Goal: Task Accomplishment & Management: Complete application form

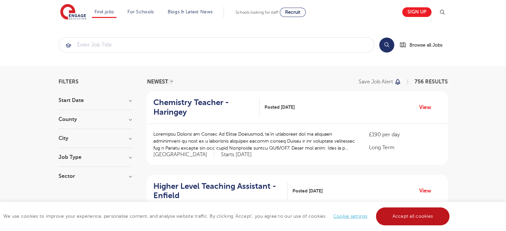
click at [426, 223] on link "Accept all cookies" at bounding box center [413, 217] width 74 height 18
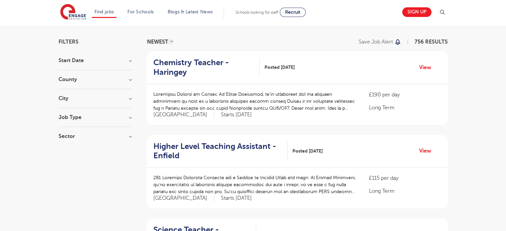
scroll to position [41, 0]
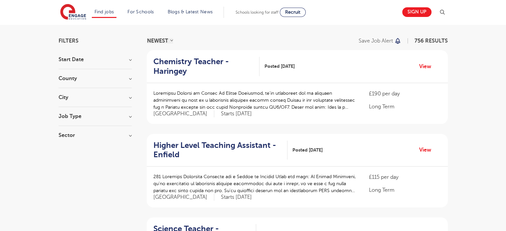
click at [75, 97] on h3 "City" at bounding box center [95, 97] width 73 height 5
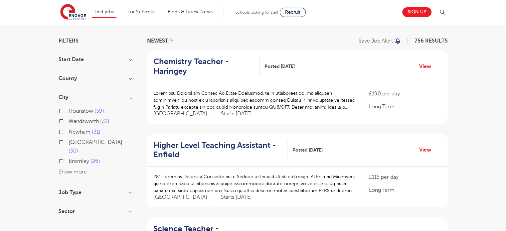
click at [69, 169] on button "Show more" at bounding box center [73, 172] width 28 height 6
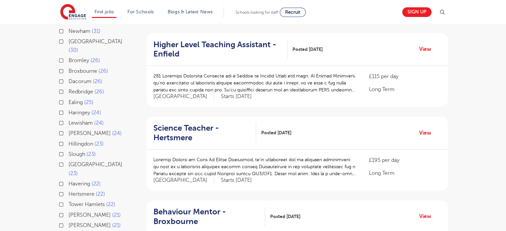
scroll to position [139, 0]
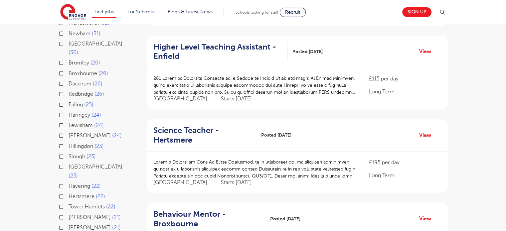
click at [69, 163] on label "Waltham Forest 23" at bounding box center [100, 172] width 63 height 18
click at [69, 164] on input "Waltham Forest 23" at bounding box center [71, 166] width 4 height 4
checkbox input "true"
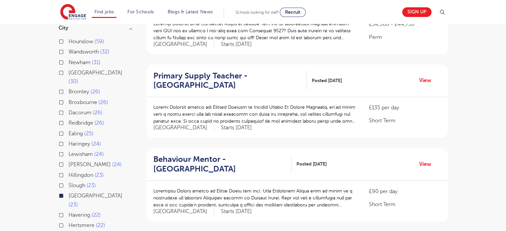
scroll to position [109, 0]
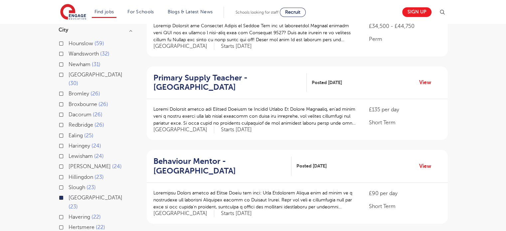
click at [69, 63] on label "Newham 31" at bounding box center [85, 64] width 32 height 9
click at [69, 63] on input "Newham 31" at bounding box center [71, 64] width 4 height 4
click at [69, 121] on label "Redbridge 26" at bounding box center [87, 125] width 36 height 9
click at [69, 122] on input "Redbridge 26" at bounding box center [71, 124] width 4 height 4
checkbox input "true"
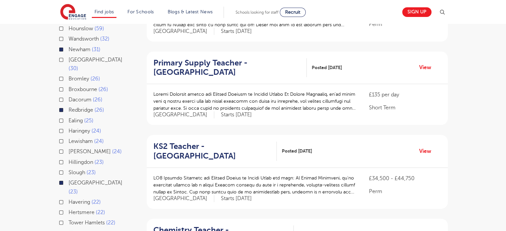
scroll to position [122, 0]
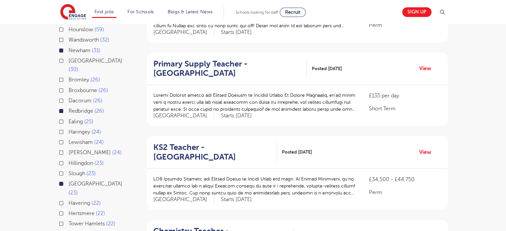
click at [69, 128] on label "Haringey 24" at bounding box center [85, 132] width 33 height 9
click at [69, 129] on input "Haringey 24" at bounding box center [71, 131] width 4 height 4
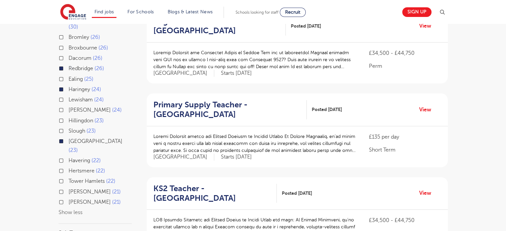
scroll to position [172, 0]
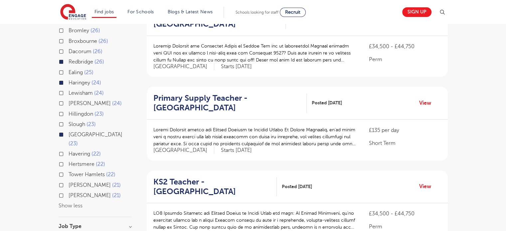
click at [69, 150] on label "Havering 22" at bounding box center [85, 154] width 32 height 9
click at [69, 151] on input "Havering 22" at bounding box center [71, 153] width 4 height 4
click at [69, 170] on label "Tower Hamlets 22" at bounding box center [92, 174] width 47 height 9
click at [69, 172] on input "Tower Hamlets 22" at bounding box center [71, 174] width 4 height 4
click at [62, 191] on div "Hackney 21" at bounding box center [95, 196] width 73 height 10
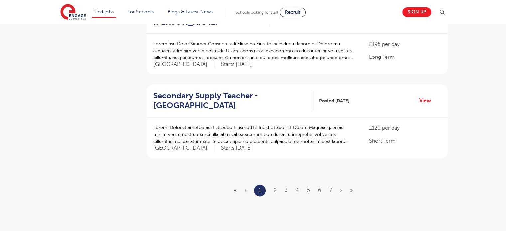
scroll to position [761, 0]
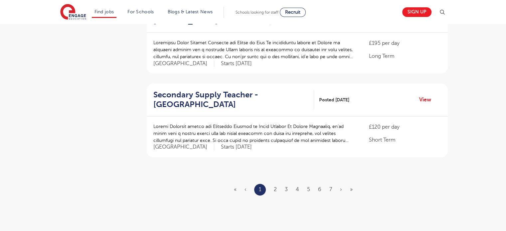
click at [274, 184] on ul "« ‹ 1 2 3 4 5 6 7 › »" at bounding box center [297, 190] width 127 height 12
click at [275, 187] on link "2" at bounding box center [275, 190] width 3 height 6
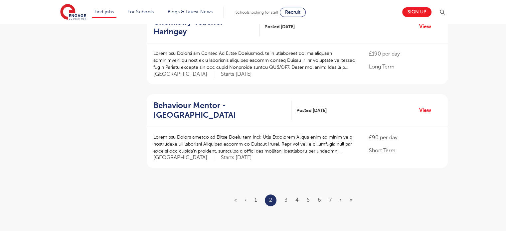
scroll to position [759, 0]
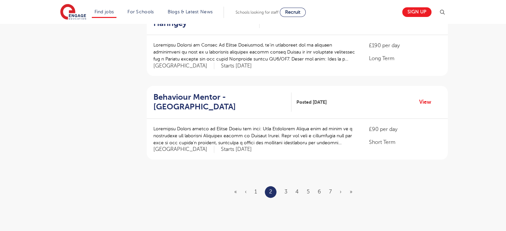
click at [288, 186] on ul "« ‹ 1 2 3 4 5 6 7 › »" at bounding box center [297, 192] width 126 height 12
click at [285, 189] on link "3" at bounding box center [286, 192] width 3 height 6
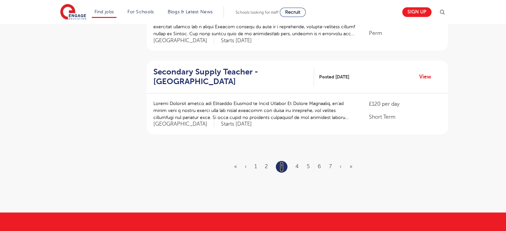
scroll to position [812, 0]
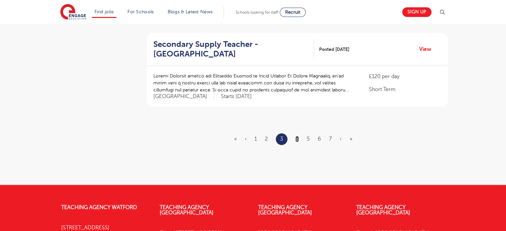
click at [297, 136] on link "4" at bounding box center [297, 139] width 3 height 6
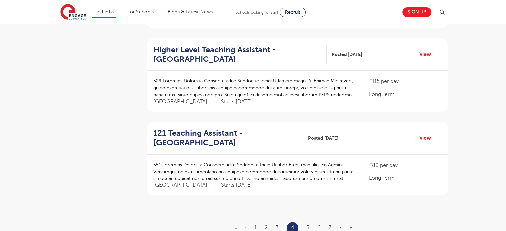
scroll to position [801, 0]
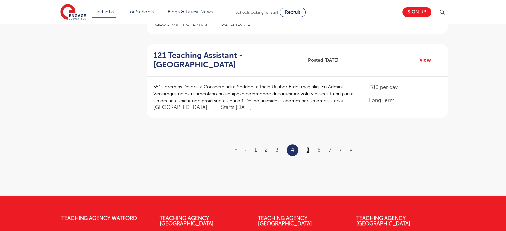
click at [308, 147] on link "5" at bounding box center [308, 150] width 3 height 6
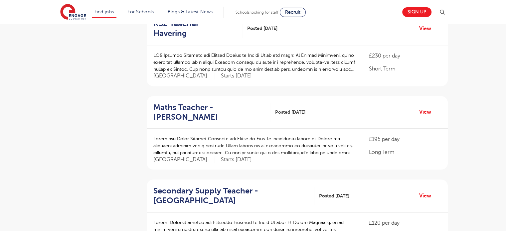
scroll to position [757, 0]
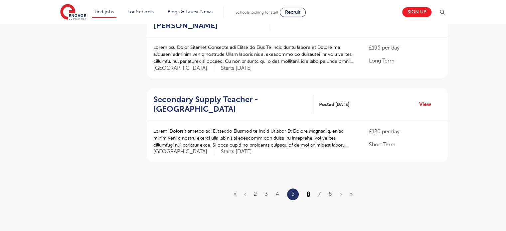
click at [310, 191] on link "6" at bounding box center [308, 194] width 3 height 6
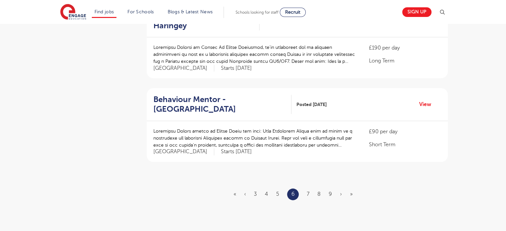
scroll to position [0, 0]
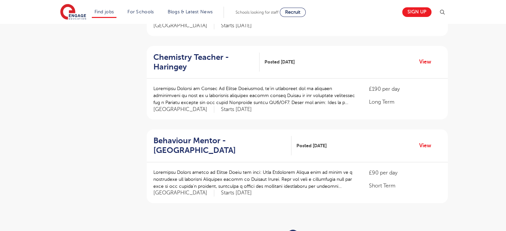
scroll to position [774, 0]
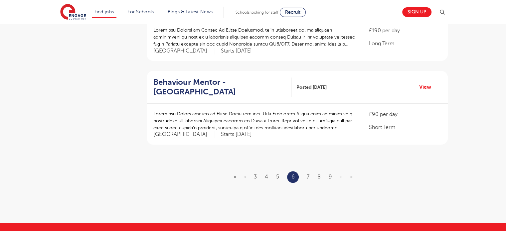
click at [306, 171] on ul "« ‹ 3 4 5 6 7 8 9 › »" at bounding box center [297, 177] width 127 height 12
click at [308, 174] on link "7" at bounding box center [308, 177] width 3 height 6
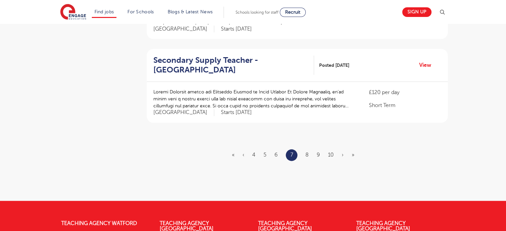
scroll to position [796, 0]
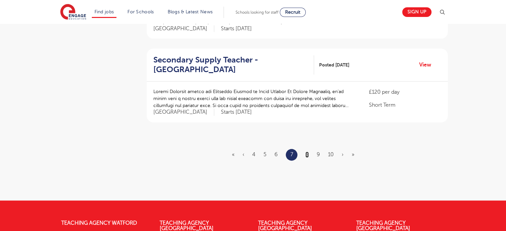
click at [306, 152] on link "8" at bounding box center [307, 155] width 3 height 6
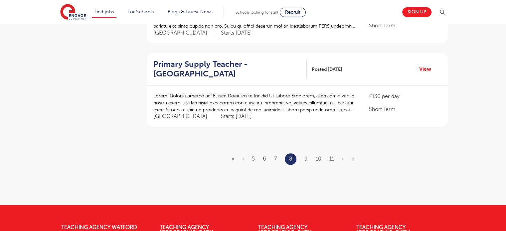
scroll to position [806, 0]
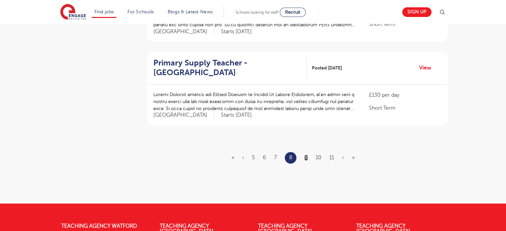
click at [307, 155] on link "9" at bounding box center [306, 158] width 3 height 6
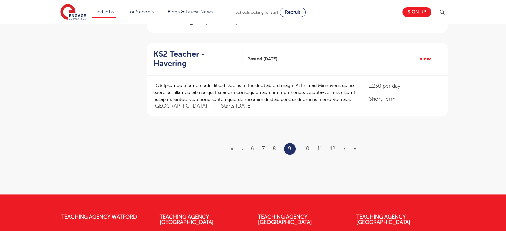
scroll to position [805, 0]
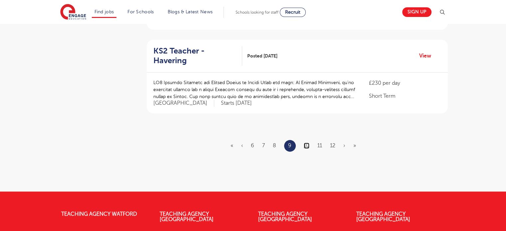
click at [307, 143] on link "10" at bounding box center [307, 146] width 6 height 6
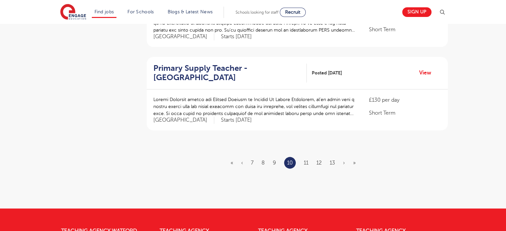
scroll to position [792, 0]
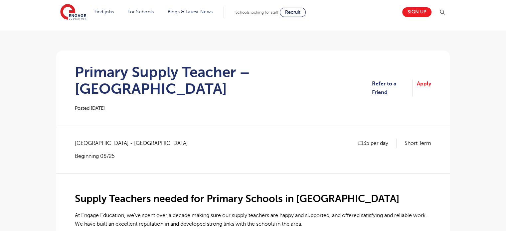
scroll to position [24, 0]
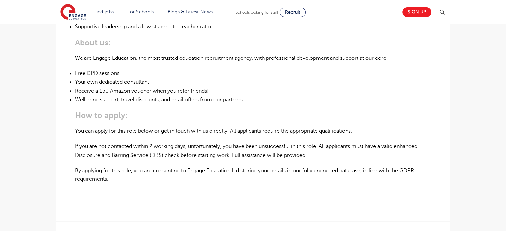
scroll to position [403, 0]
click at [77, 141] on p "If you are not contacted within 2 working days, unfortunately, you have been un…" at bounding box center [253, 150] width 356 height 18
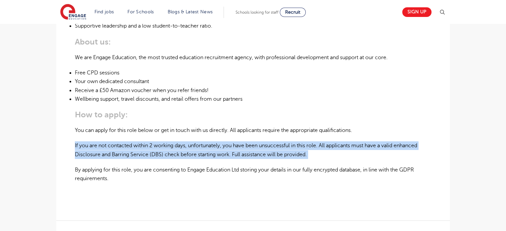
click at [77, 141] on p "If you are not contacted within 2 working days, unfortunately, you have been un…" at bounding box center [253, 150] width 356 height 18
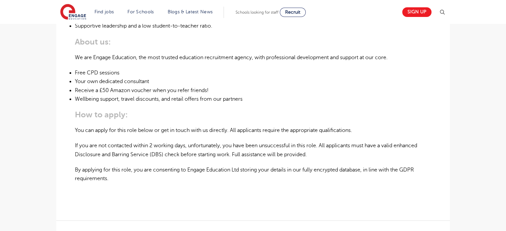
click at [91, 166] on p "By applying for this role, you are consenting to Engage Education Ltd storing y…" at bounding box center [253, 175] width 356 height 18
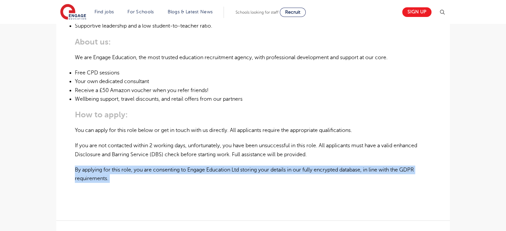
click at [91, 166] on p "By applying for this role, you are consenting to Engage Education Ltd storing y…" at bounding box center [253, 175] width 356 height 18
click at [60, 148] on section "121 Teaching Assistant – Redbridge Posted 14/08/25 Refer to a Friend Apply £80 …" at bounding box center [253, 29] width 394 height 692
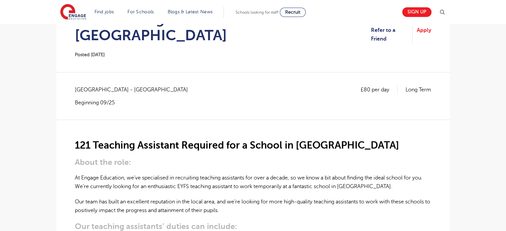
scroll to position [0, 0]
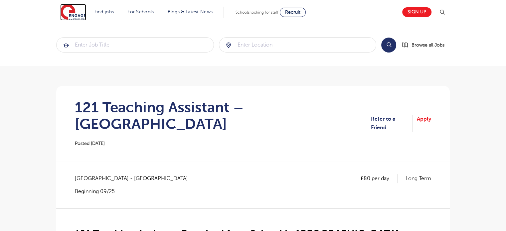
click at [69, 18] on img at bounding box center [73, 12] width 26 height 17
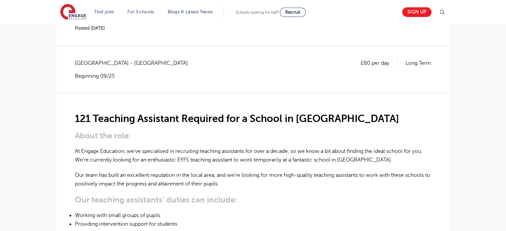
scroll to position [58, 0]
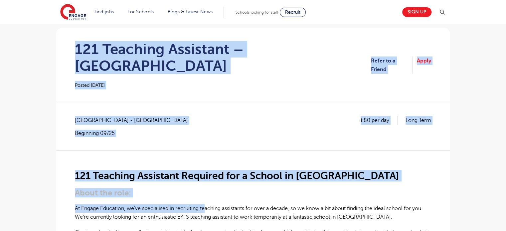
drag, startPoint x: 76, startPoint y: 46, endPoint x: 206, endPoint y: 184, distance: 189.5
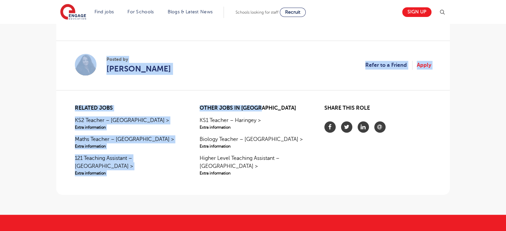
drag, startPoint x: 77, startPoint y: 48, endPoint x: 296, endPoint y: 87, distance: 223.0
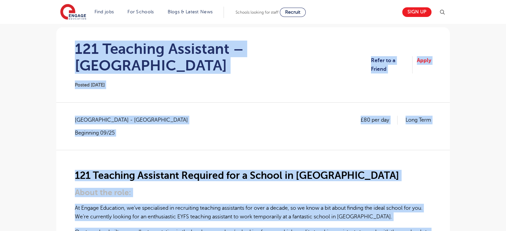
scroll to position [0, 0]
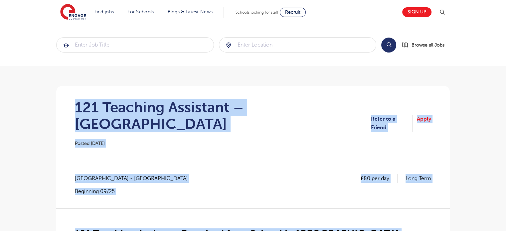
click at [285, 122] on div "121 Teaching Assistant – Redbridge Posted 11/08/25" at bounding box center [223, 123] width 296 height 49
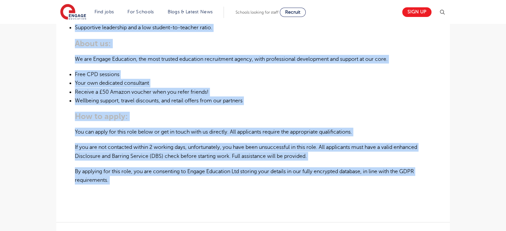
scroll to position [477, 0]
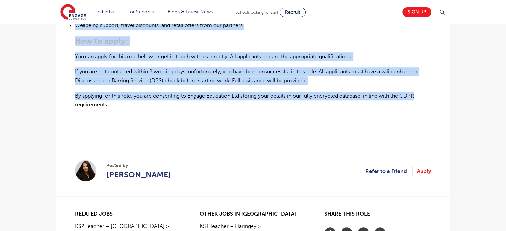
drag, startPoint x: 74, startPoint y: 36, endPoint x: 443, endPoint y: 78, distance: 371.5
copy section "121 Teaching Assistant – Redbridge Posted 11/08/25 Refer to a Friend Apply £80 …"
click at [198, 92] on p "By applying for this role, you are consenting to Engage Education Ltd storing y…" at bounding box center [253, 101] width 356 height 18
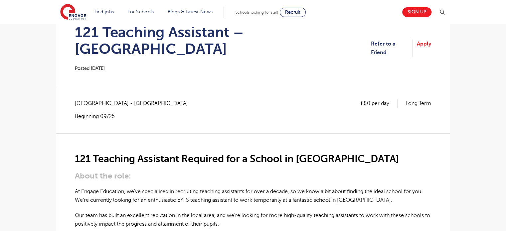
scroll to position [0, 0]
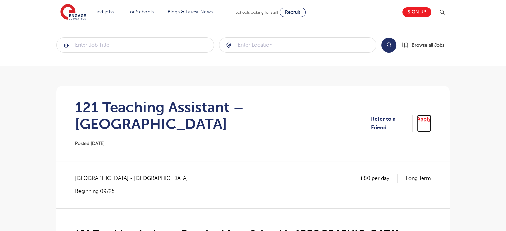
click at [427, 116] on link "Apply" at bounding box center [424, 124] width 14 height 18
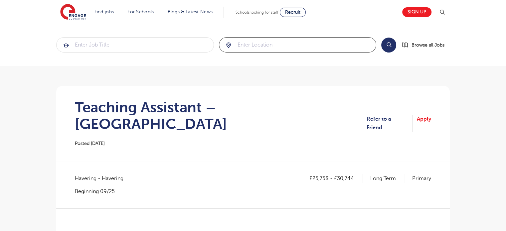
click at [258, 45] on input "search" at bounding box center [297, 45] width 157 height 15
type input "[GEOGRAPHIC_DATA]"
click at [387, 43] on button "Search" at bounding box center [388, 45] width 15 height 15
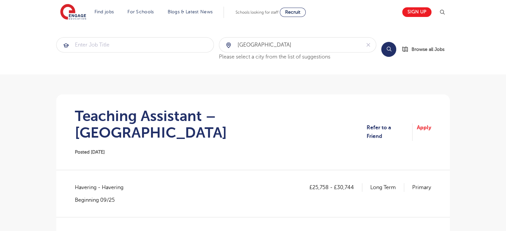
click at [388, 45] on button "Search" at bounding box center [388, 49] width 15 height 15
click at [104, 43] on input "search" at bounding box center [135, 45] width 157 height 15
type input "w"
type input "l"
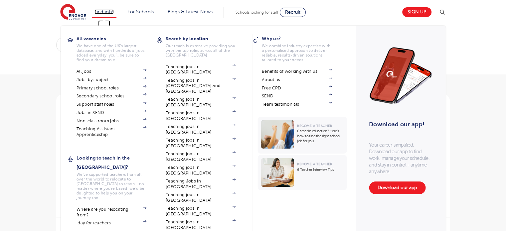
click at [108, 12] on link "Find jobs" at bounding box center [105, 11] width 20 height 5
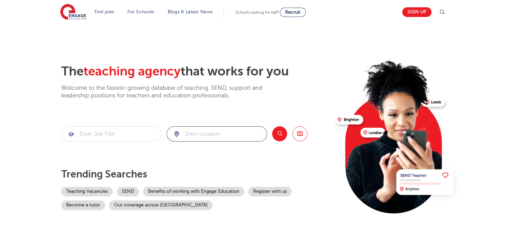
click at [198, 135] on input "search" at bounding box center [217, 134] width 100 height 15
type input "a"
click button "Submit" at bounding box center [0, 0] width 0 height 0
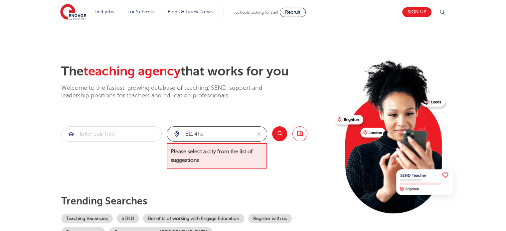
click at [224, 133] on input "e11 4hu" at bounding box center [209, 134] width 85 height 15
type input "e"
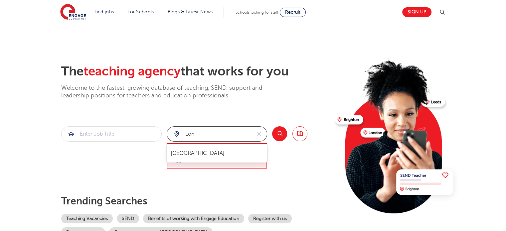
click at [219, 149] on li "[GEOGRAPHIC_DATA]" at bounding box center [216, 153] width 95 height 13
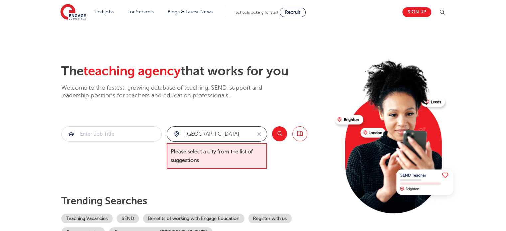
type input "[GEOGRAPHIC_DATA]"
click at [276, 135] on button "Search" at bounding box center [279, 133] width 15 height 15
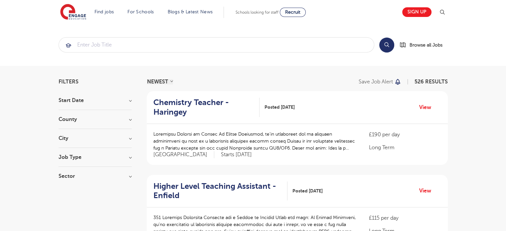
click at [92, 143] on div "City Hounslow 59 Wandsworth 27 Newham 26 Redbridge 25 Bromley 24 Show more" at bounding box center [95, 142] width 73 height 12
click at [129, 139] on h3 "City" at bounding box center [95, 138] width 73 height 5
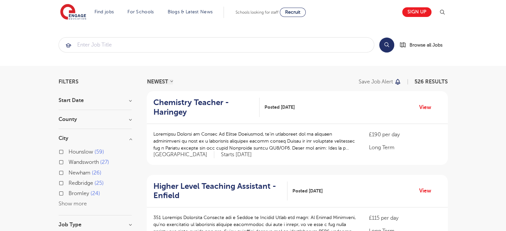
scroll to position [28, 0]
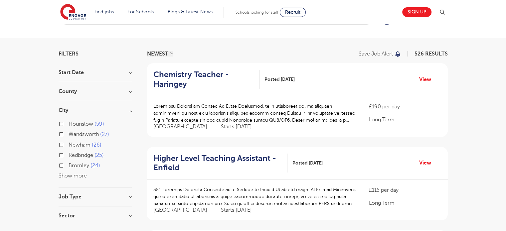
click at [70, 178] on button "Show more" at bounding box center [73, 176] width 28 height 6
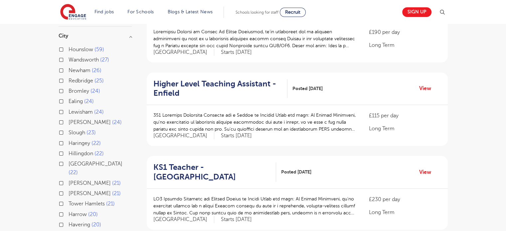
scroll to position [104, 0]
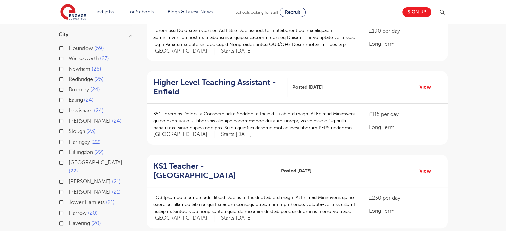
click at [69, 162] on label "Waltham Forest 22" at bounding box center [100, 167] width 63 height 18
click at [69, 162] on input "Waltham Forest 22" at bounding box center [71, 162] width 4 height 4
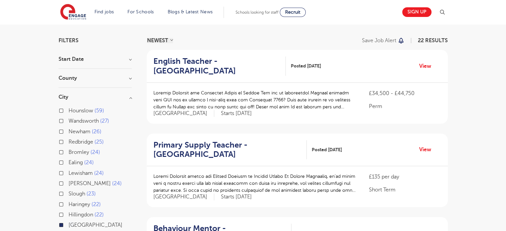
scroll to position [41, 0]
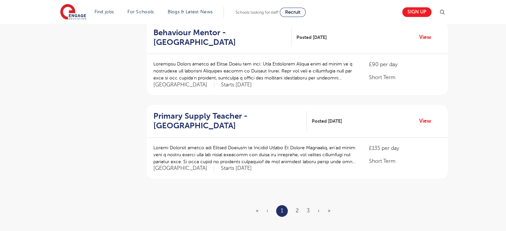
scroll to position [767, 0]
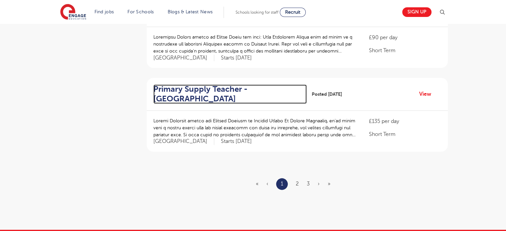
click at [233, 87] on h2 "Primary Supply Teacher - Waltham Forest" at bounding box center [227, 94] width 148 height 19
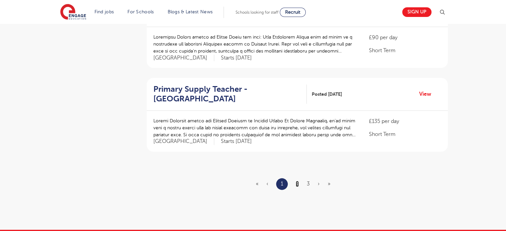
click at [297, 181] on link "2" at bounding box center [297, 184] width 3 height 6
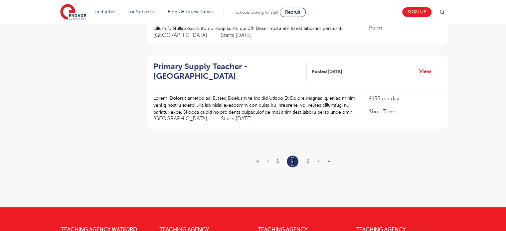
scroll to position [792, 0]
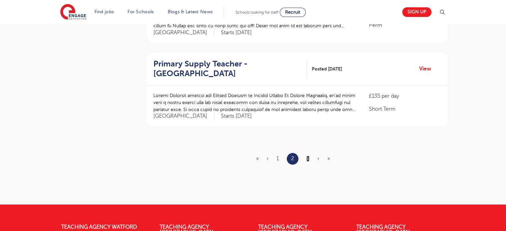
drag, startPoint x: 483, startPoint y: 134, endPoint x: 307, endPoint y: 158, distance: 178.1
click at [307, 158] on link "3" at bounding box center [308, 159] width 3 height 6
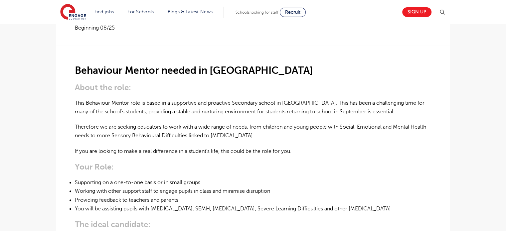
scroll to position [166, 0]
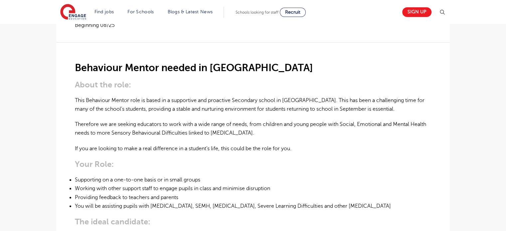
click at [169, 62] on h2 "Behaviour Mentor needed in London" at bounding box center [253, 67] width 356 height 11
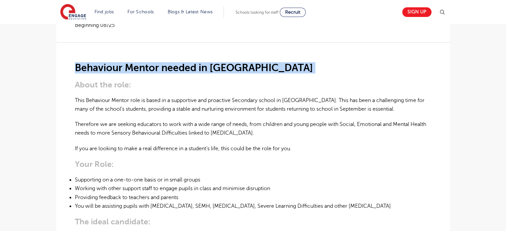
click at [169, 62] on h2 "Behaviour Mentor needed in London" at bounding box center [253, 67] width 356 height 11
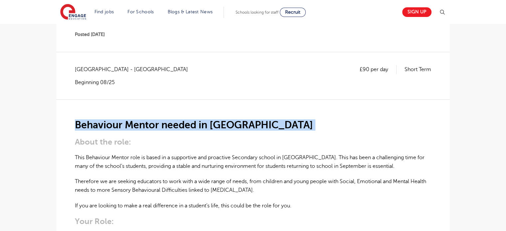
scroll to position [123, 0]
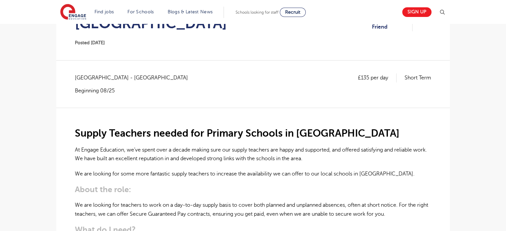
scroll to position [174, 0]
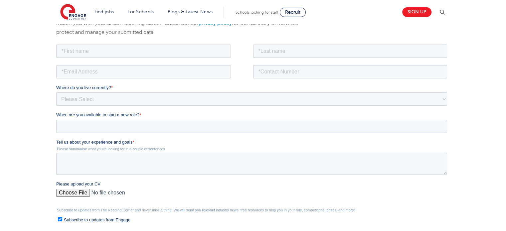
scroll to position [95, 0]
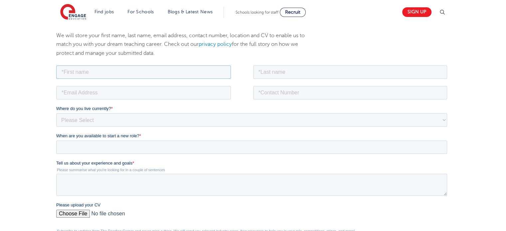
click at [182, 72] on input "text" at bounding box center [143, 71] width 175 height 13
type input "[PERSON_NAME]"
click at [276, 65] on input "text" at bounding box center [350, 71] width 194 height 13
type input "Izegbu"
click at [267, 95] on input "07938115260" at bounding box center [350, 92] width 194 height 13
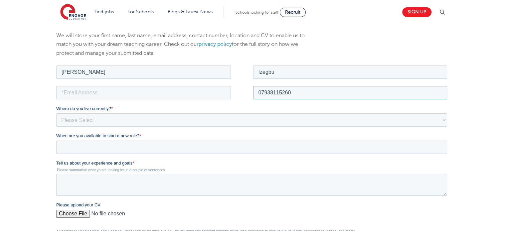
click at [267, 95] on input "07938115260" at bounding box center [350, 92] width 194 height 13
type input "07727379568"
click at [108, 89] on input "email" at bounding box center [143, 92] width 175 height 13
type input "michelleizegbu93@gmail.com"
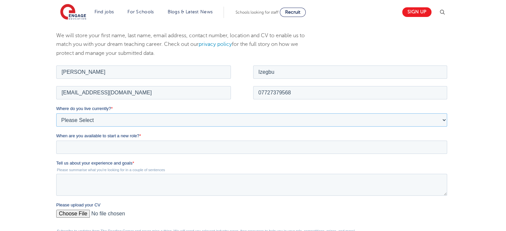
click at [113, 120] on select "Please Select UK Canada Ireland Australia New Zealand Europe USA South Africa J…" at bounding box center [251, 119] width 391 height 13
select select "UK"
click at [56, 113] on select "Please Select UK Canada Ireland Australia New Zealand Europe USA South Africa J…" at bounding box center [251, 119] width 391 height 13
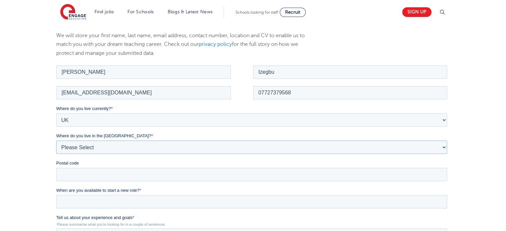
click at [111, 148] on select "Please Select Overseas Barnsley Bedfordshire Berkshire Bournemouth Bracknell Fo…" at bounding box center [251, 146] width 391 height 13
select select "London"
click at [56, 140] on select "Please Select Overseas Barnsley Bedfordshire Berkshire Bournemouth Bracknell Fo…" at bounding box center [251, 146] width 391 height 13
click at [95, 172] on input "Postal code" at bounding box center [251, 174] width 391 height 13
type input "E11 4HU"
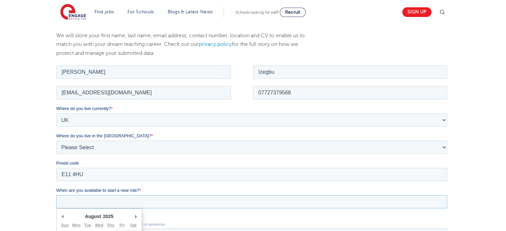
click at [112, 201] on input "When are you available to start a new role? *" at bounding box center [251, 201] width 391 height 13
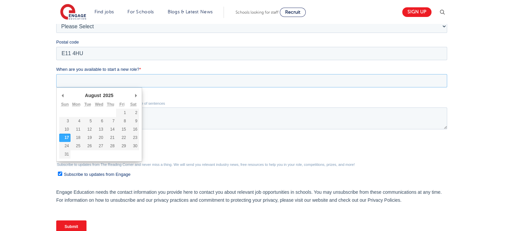
scroll to position [216, 0]
type div "2025-08-24"
type input "2025/08/24"
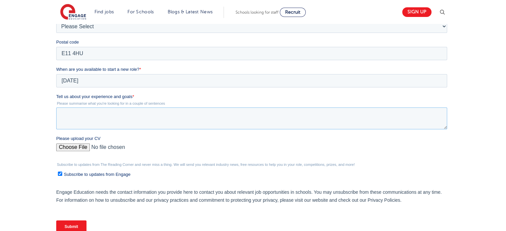
click at [71, 121] on textarea "Tell us about your experience and goals *" at bounding box center [251, 119] width 391 height 22
click at [27, 93] on div "We will store your first name, last name, email address, contact number, locati…" at bounding box center [253, 77] width 506 height 361
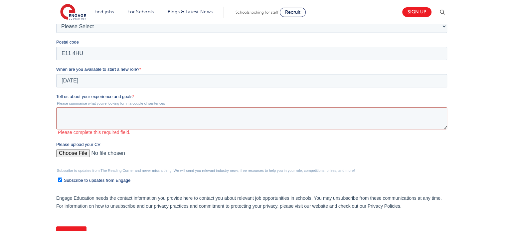
click at [69, 113] on textarea "Tell us about your experience and goals *" at bounding box center [251, 119] width 391 height 22
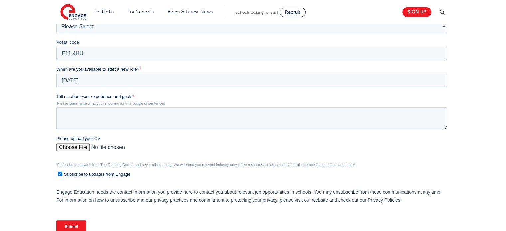
click at [68, 94] on label "Tell us about your experience and goals *" at bounding box center [253, 97] width 394 height 7
click at [68, 108] on textarea "Tell us about your experience and goals *" at bounding box center [251, 119] width 391 height 22
click at [68, 94] on label "Tell us about your experience and goals *" at bounding box center [253, 97] width 394 height 7
click at [68, 108] on textarea "Tell us about your experience and goals *" at bounding box center [251, 119] width 391 height 22
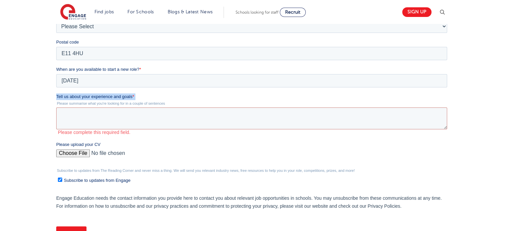
click at [68, 94] on label "Tell us about your experience and goals *" at bounding box center [253, 97] width 394 height 7
click at [68, 108] on textarea "Tell us about your experience and goals *" at bounding box center [251, 119] width 391 height 22
copy label "Tell us about your experience and goals *"
click at [12, 121] on div "We will store your first name, last name, email address, contact number, locati…" at bounding box center [253, 80] width 506 height 367
click at [73, 151] on input "Please upload your CV" at bounding box center [251, 155] width 391 height 13
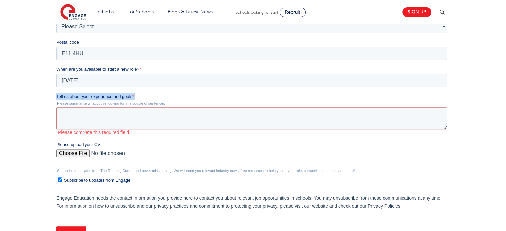
type input "C:\fakepath\Michelle Izegbu CV- Teaching Assistant.docx"
click at [193, 125] on textarea "Tell us about your experience and goals *" at bounding box center [251, 119] width 391 height 22
click at [61, 172] on div "Subscribe to updates from The Reading Corner and never miss a thing. We will se…" at bounding box center [253, 176] width 394 height 15
click at [61, 181] on input "Subscribe to updates from Engage" at bounding box center [60, 180] width 4 height 4
checkbox input "false"
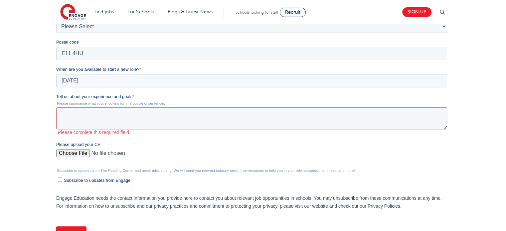
click at [103, 120] on textarea "Tell us about your experience and goals *" at bounding box center [251, 119] width 391 height 22
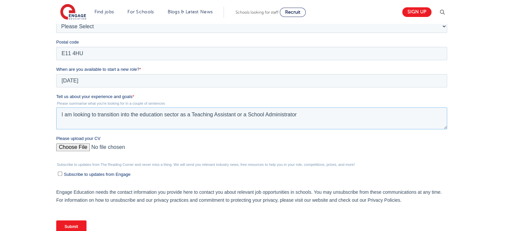
type textarea "I am looking to transition into the education sector as a Teaching Assistant or…"
click at [36, 118] on div "We will store your first name, last name, email address, contact number, locati…" at bounding box center [253, 80] width 506 height 367
click at [72, 224] on input "Submit" at bounding box center [71, 227] width 30 height 13
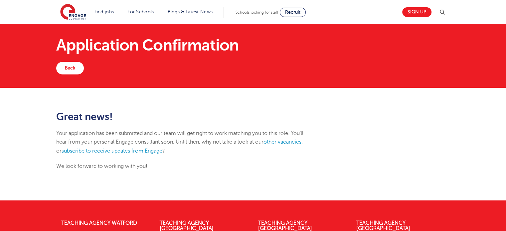
scroll to position [8, 0]
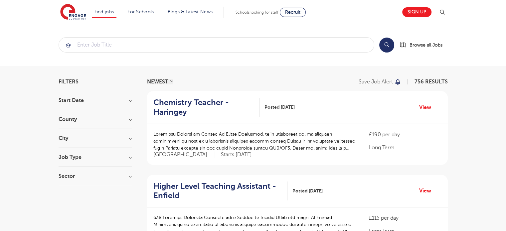
click at [108, 139] on h3 "City" at bounding box center [95, 137] width 73 height 5
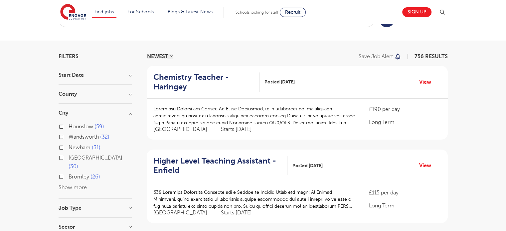
scroll to position [26, 0]
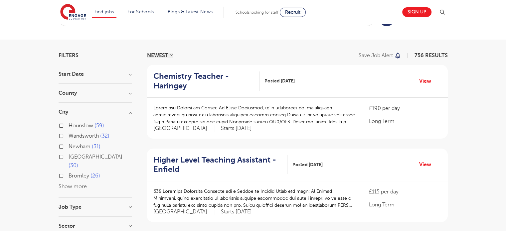
click at [69, 184] on button "Show more" at bounding box center [73, 187] width 28 height 6
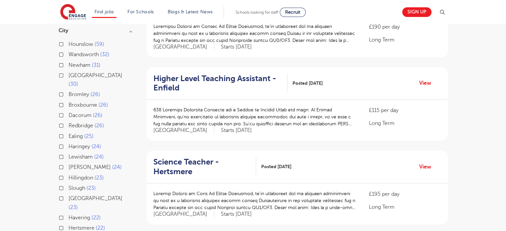
scroll to position [109, 0]
click at [69, 63] on label "Newham 31" at bounding box center [85, 64] width 32 height 9
click at [69, 63] on input "Newham 31" at bounding box center [71, 64] width 4 height 4
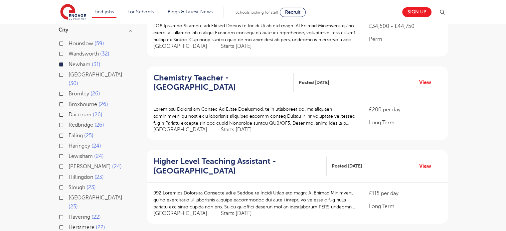
click at [69, 142] on label "Haringey 24" at bounding box center [85, 146] width 33 height 9
click at [69, 143] on input "Haringey 24" at bounding box center [71, 145] width 4 height 4
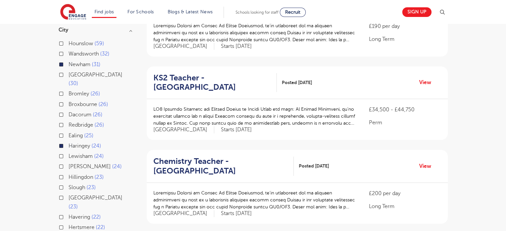
click at [69, 121] on label "Redbridge 26" at bounding box center [87, 125] width 36 height 9
click at [69, 122] on input "Redbridge 26" at bounding box center [71, 124] width 4 height 4
checkbox input "true"
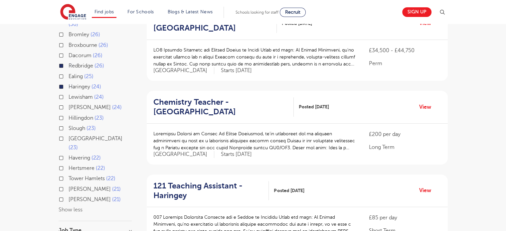
scroll to position [170, 0]
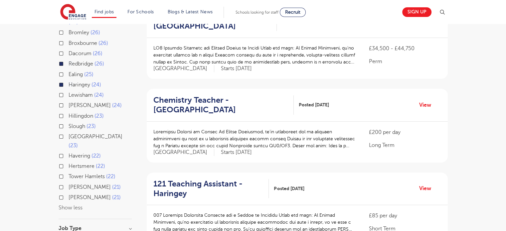
click at [69, 132] on label "Waltham Forest 23" at bounding box center [100, 141] width 63 height 18
click at [69, 134] on input "Waltham Forest 23" at bounding box center [71, 136] width 4 height 4
checkbox input "true"
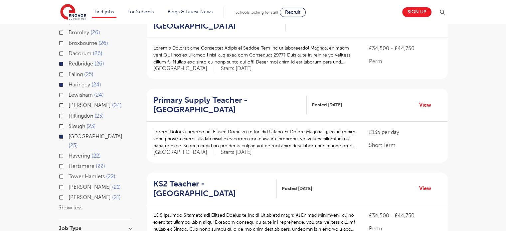
click at [69, 152] on label "Havering 22" at bounding box center [85, 156] width 32 height 9
click at [69, 153] on input "Havering 22" at bounding box center [71, 155] width 4 height 4
checkbox input "true"
click at [69, 172] on label "Tower Hamlets 22" at bounding box center [92, 176] width 47 height 9
click at [69, 174] on input "Tower Hamlets 22" at bounding box center [71, 176] width 4 height 4
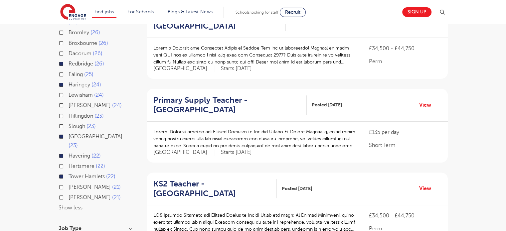
click at [69, 193] on label "Hackney 21" at bounding box center [95, 197] width 52 height 9
click at [69, 195] on input "Hackney 21" at bounding box center [71, 197] width 4 height 4
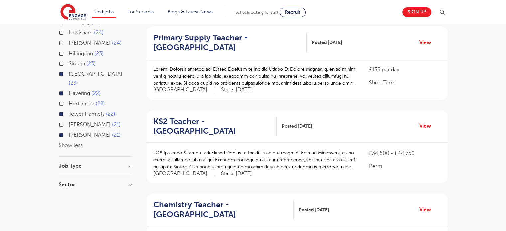
scroll to position [233, 0]
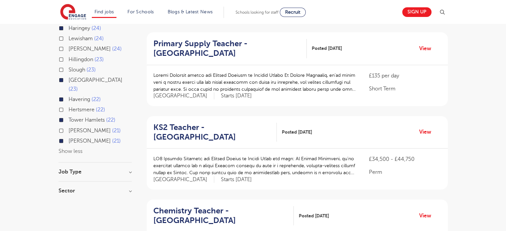
scroll to position [226, 0]
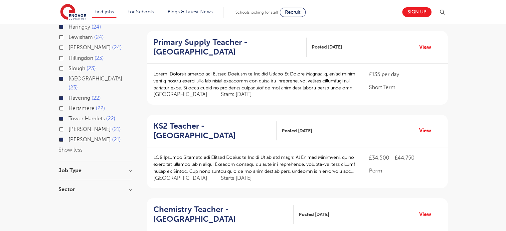
scroll to position [228, 0]
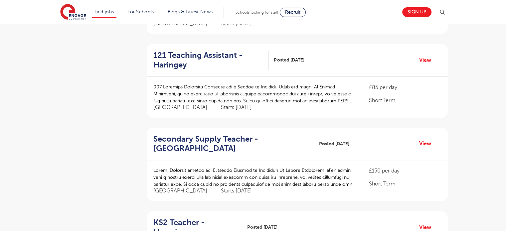
scroll to position [467, 0]
click at [137, 85] on div "Filters Start Date September 12 Show more County London 157 Newham 5 Haringey 2…" at bounding box center [253, 65] width 399 height 904
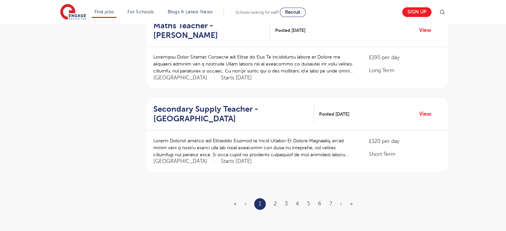
scroll to position [748, 0]
click at [276, 200] on link "2" at bounding box center [275, 203] width 3 height 6
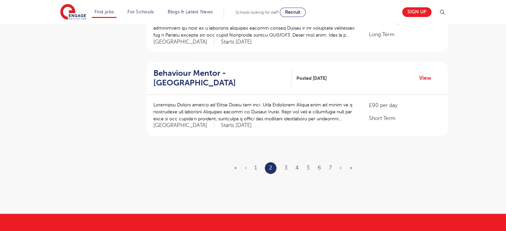
scroll to position [783, 0]
click at [284, 162] on ul "« ‹ 1 2 3 4 5 6 7 › »" at bounding box center [297, 168] width 126 height 12
click at [286, 165] on link "3" at bounding box center [286, 168] width 3 height 6
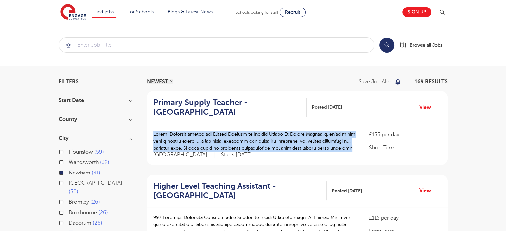
drag, startPoint x: 286, startPoint y: 155, endPoint x: 468, endPoint y: 114, distance: 186.0
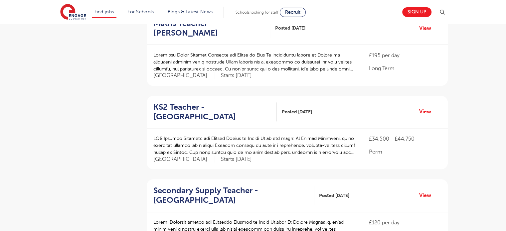
scroll to position [738, 0]
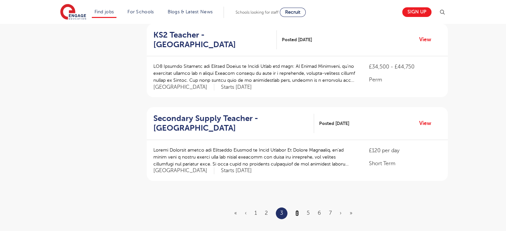
click at [298, 210] on link "4" at bounding box center [297, 213] width 3 height 6
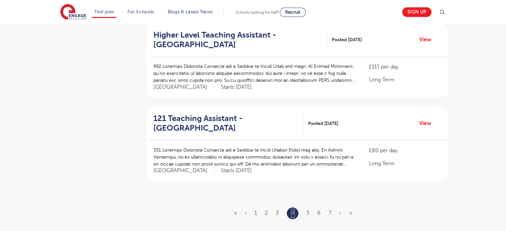
scroll to position [0, 0]
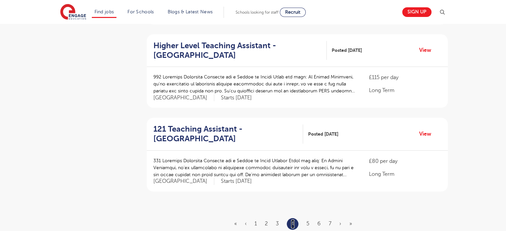
scroll to position [724, 0]
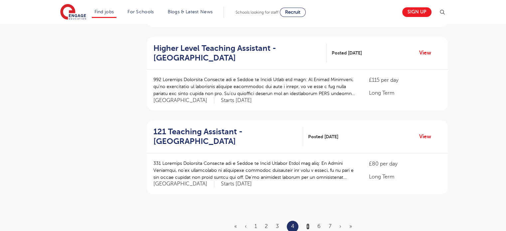
click at [308, 224] on link "5" at bounding box center [308, 227] width 3 height 6
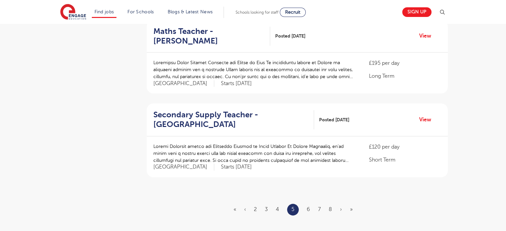
scroll to position [752, 0]
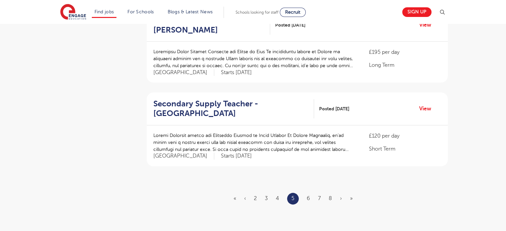
click at [306, 193] on ul "« ‹ 2 3 4 5 6 7 8 › »" at bounding box center [297, 199] width 127 height 12
click at [308, 196] on link "6" at bounding box center [308, 199] width 3 height 6
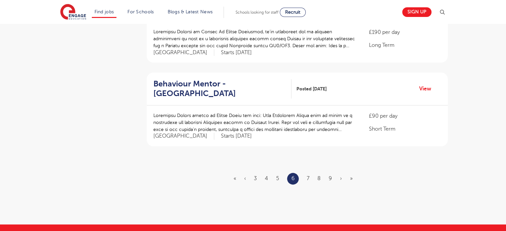
scroll to position [774, 0]
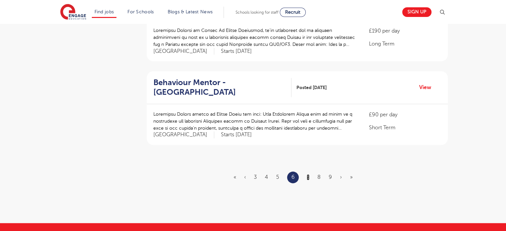
click at [308, 174] on link "7" at bounding box center [308, 177] width 3 height 6
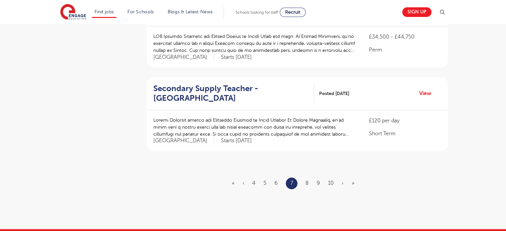
scroll to position [768, 0]
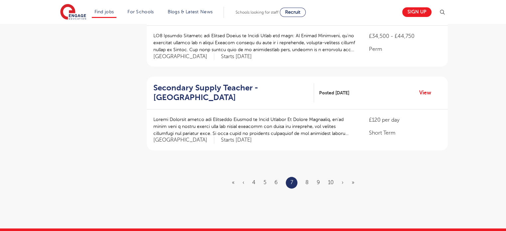
click at [309, 177] on ul "« ‹ 4 5 6 7 8 9 10 › »" at bounding box center [297, 183] width 130 height 12
click at [308, 180] on link "8" at bounding box center [307, 183] width 3 height 6
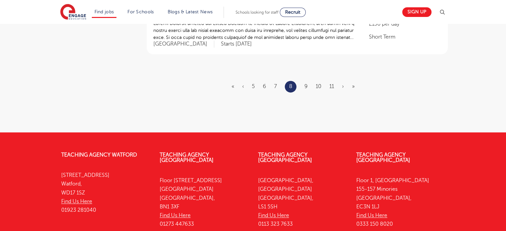
scroll to position [888, 0]
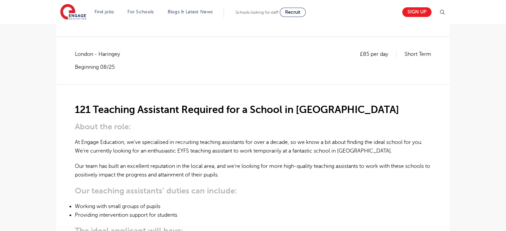
scroll to position [71, 0]
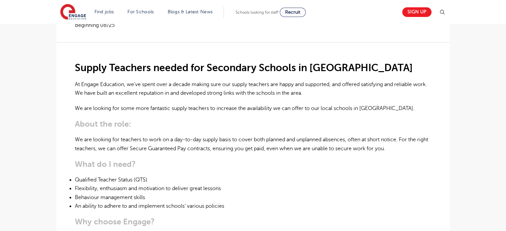
scroll to position [185, 0]
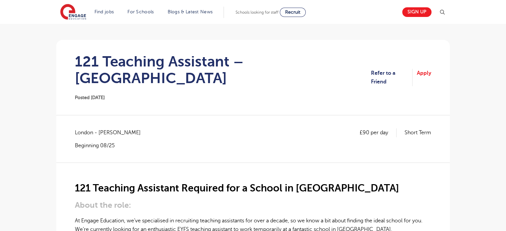
scroll to position [46, 0]
click at [425, 70] on link "Apply" at bounding box center [424, 78] width 14 height 18
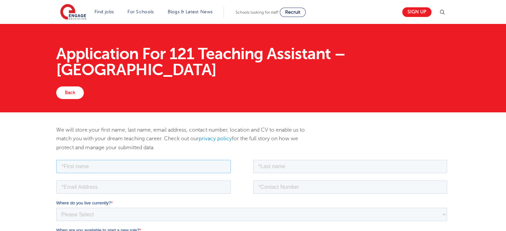
click at [136, 167] on input "text" at bounding box center [143, 166] width 175 height 13
type input "[PERSON_NAME]"
click at [269, 166] on input "text" at bounding box center [350, 166] width 194 height 13
type input "Izegbu"
type input "07938115260"
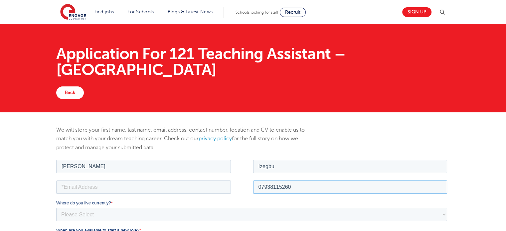
click at [324, 190] on input "07938115260" at bounding box center [350, 186] width 194 height 13
type input "07727379568"
click at [156, 185] on input "email" at bounding box center [143, 186] width 175 height 13
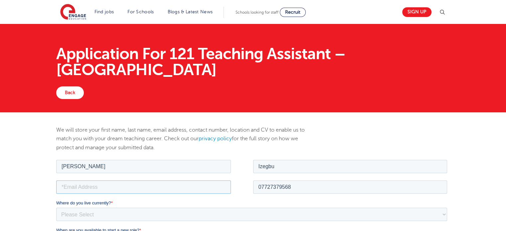
type input "[EMAIL_ADDRESS][DOMAIN_NAME]"
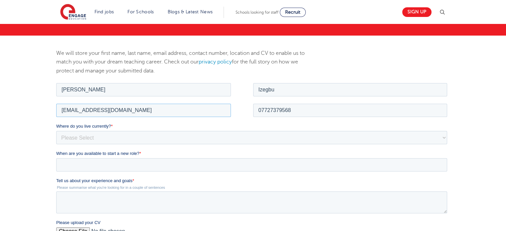
scroll to position [77, 0]
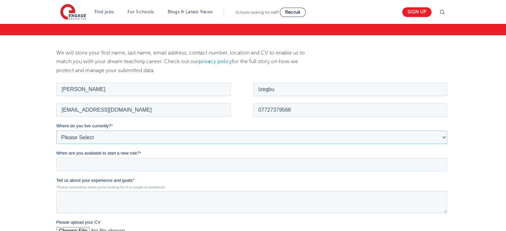
click at [125, 134] on select "Please Select [GEOGRAPHIC_DATA] [GEOGRAPHIC_DATA] [GEOGRAPHIC_DATA] [GEOGRAPHIC…" at bounding box center [251, 136] width 391 height 13
select select "UK"
click at [56, 130] on select "Please Select [GEOGRAPHIC_DATA] [GEOGRAPHIC_DATA] [GEOGRAPHIC_DATA] [GEOGRAPHIC…" at bounding box center [251, 136] width 391 height 13
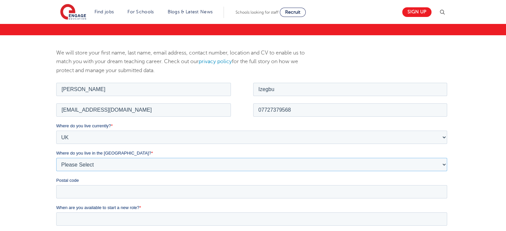
click at [118, 166] on select "Please Select Overseas [GEOGRAPHIC_DATA] [GEOGRAPHIC_DATA] [GEOGRAPHIC_DATA] [G…" at bounding box center [251, 164] width 391 height 13
select select "[GEOGRAPHIC_DATA]"
click at [56, 158] on select "Please Select Overseas [GEOGRAPHIC_DATA] [GEOGRAPHIC_DATA] [GEOGRAPHIC_DATA] [G…" at bounding box center [251, 164] width 391 height 13
click at [102, 193] on input "Postal code" at bounding box center [251, 191] width 391 height 13
type input "E11 4HU"
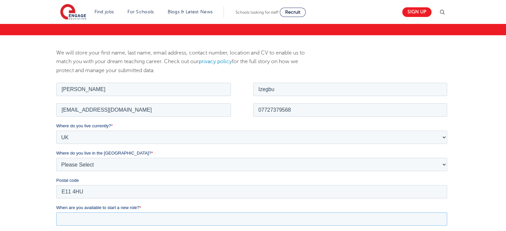
click at [117, 220] on input "When are you available to start a new role? *" at bounding box center [251, 218] width 391 height 13
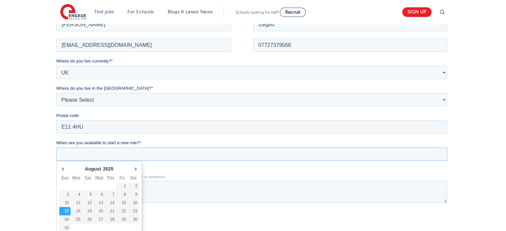
scroll to position [148, 0]
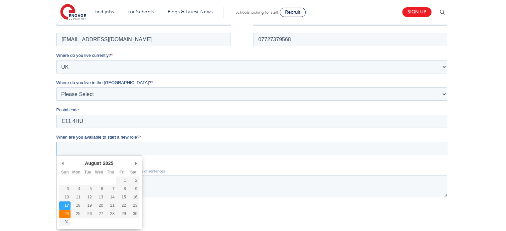
type div "[DATE]"
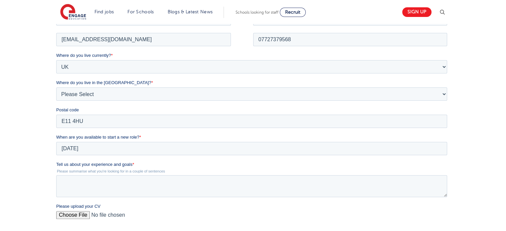
type input "[DATE]"
click at [71, 185] on textarea "Tell us about your experience and goals *" at bounding box center [251, 186] width 391 height 22
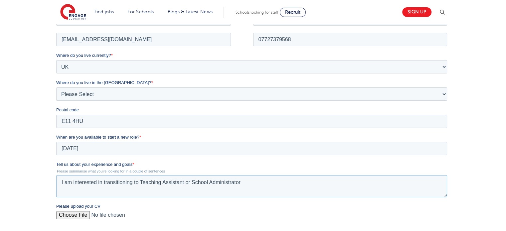
type textarea "I am interested in transitioning to Teaching Assistant or School Administrator"
click at [75, 212] on input "Please upload your CV" at bounding box center [251, 217] width 391 height 13
type input "C:\fakepath\[PERSON_NAME] CV- Teaching Assistant.docx"
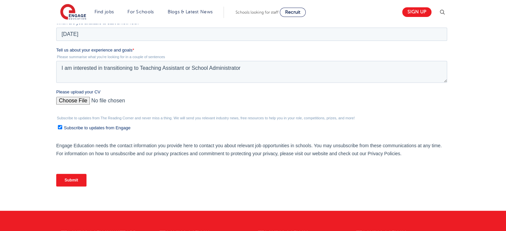
scroll to position [264, 0]
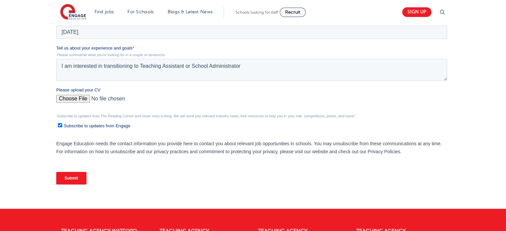
click at [58, 122] on label "Subscribe to updates from Engage" at bounding box center [252, 125] width 389 height 7
click at [58, 123] on input "Subscribe to updates from Engage" at bounding box center [60, 125] width 4 height 4
checkbox input "false"
click at [69, 177] on input "Submit" at bounding box center [71, 178] width 30 height 13
